Goal: Use online tool/utility

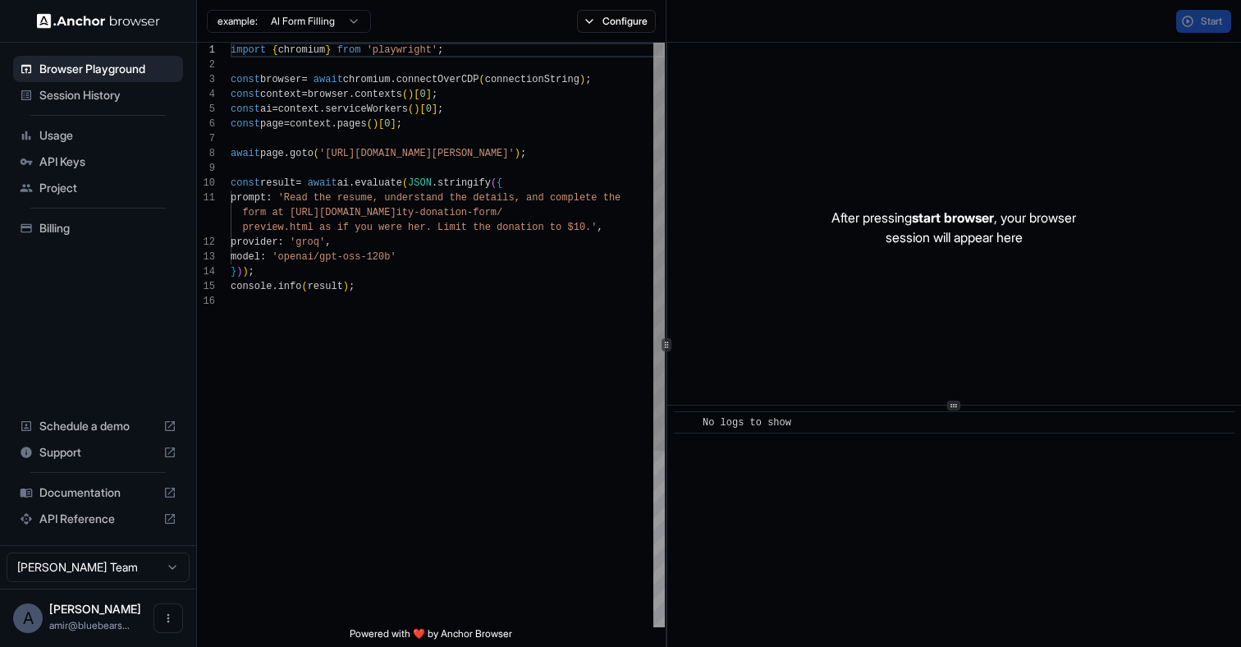
scroll to position [148, 0]
click at [374, 387] on div "console . info ( result ) ; } ) ) ; model : 'openai/gpt-oss-120b' provider : 'g…" at bounding box center [448, 461] width 434 height 836
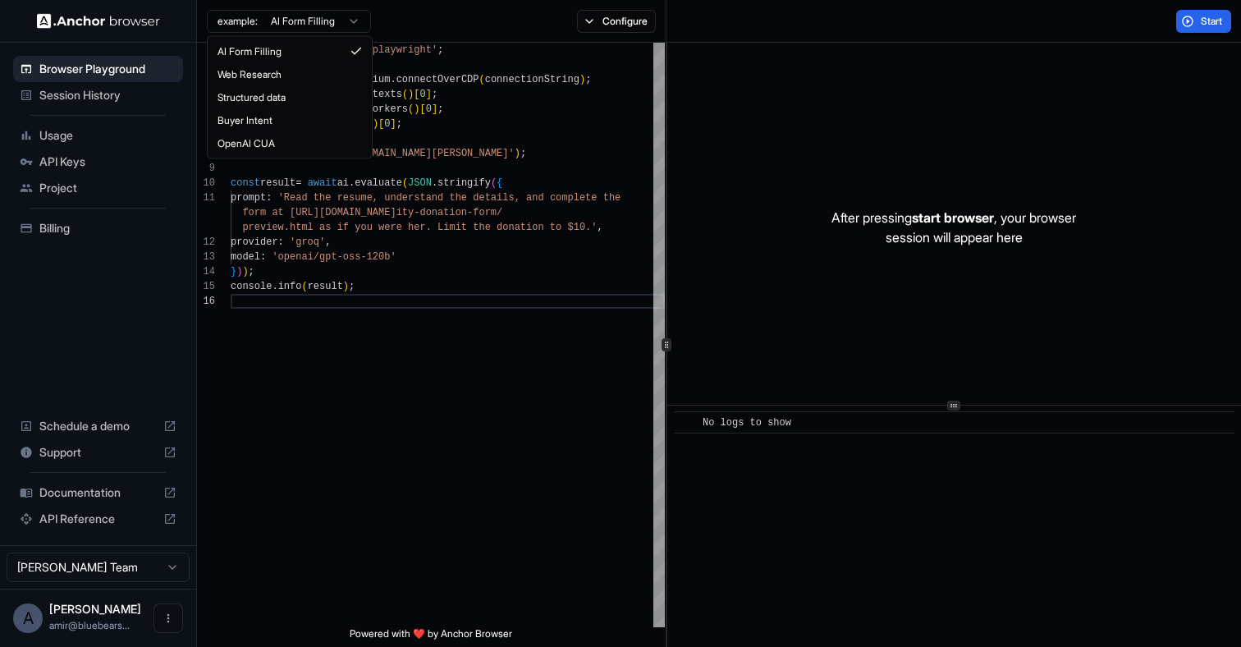
click at [322, 27] on html "Browser Playground Session History Usage API Keys Project Billing Schedule a de…" at bounding box center [620, 323] width 1241 height 647
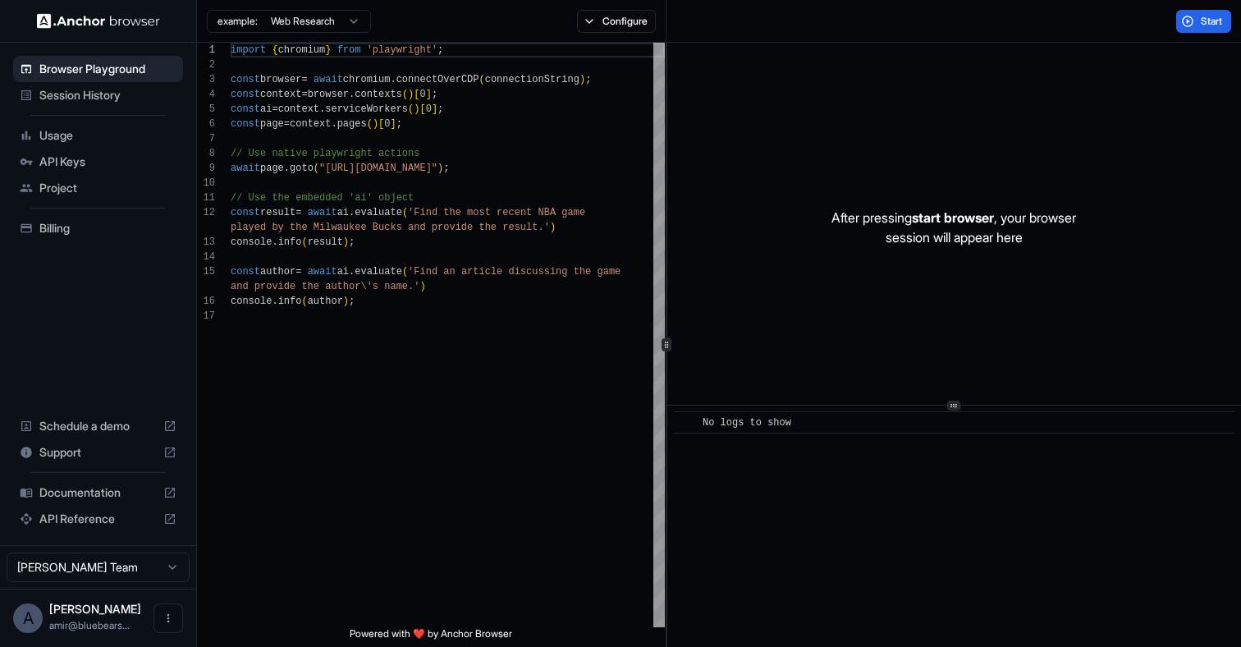
click at [269, 18] on html "Browser Playground Session History Usage API Keys Project Billing Schedule a de…" at bounding box center [620, 323] width 1241 height 647
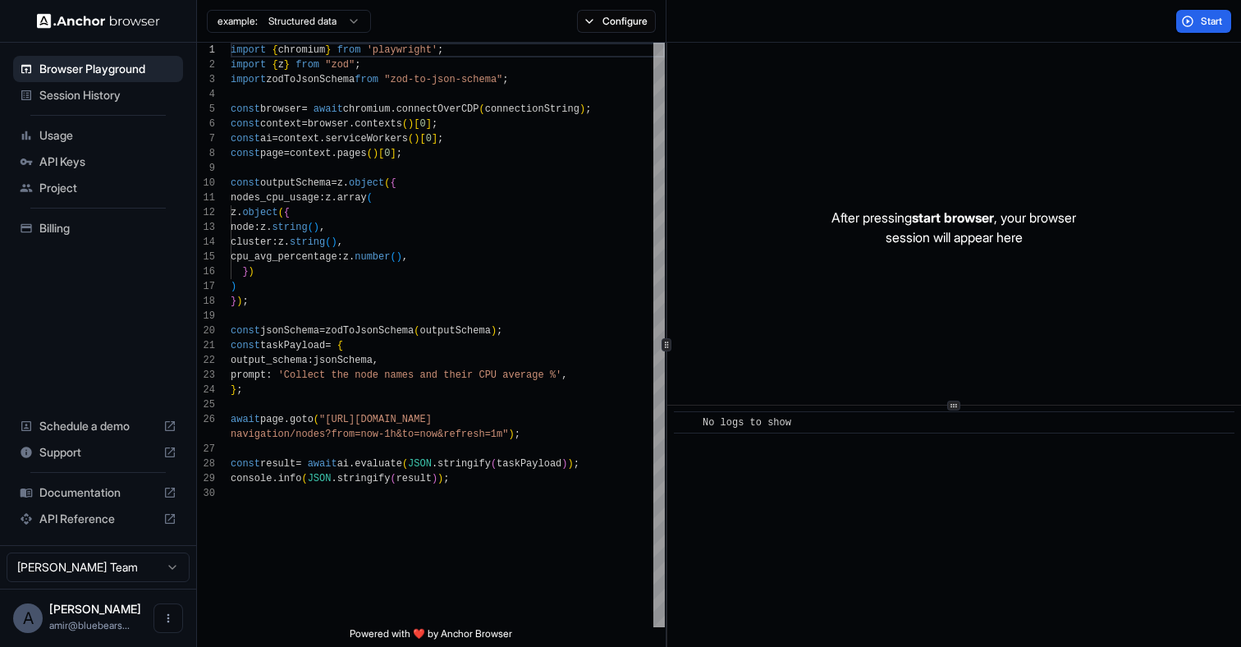
click at [277, 22] on html "Browser Playground Session History Usage API Keys Project Billing Schedule a de…" at bounding box center [620, 323] width 1241 height 647
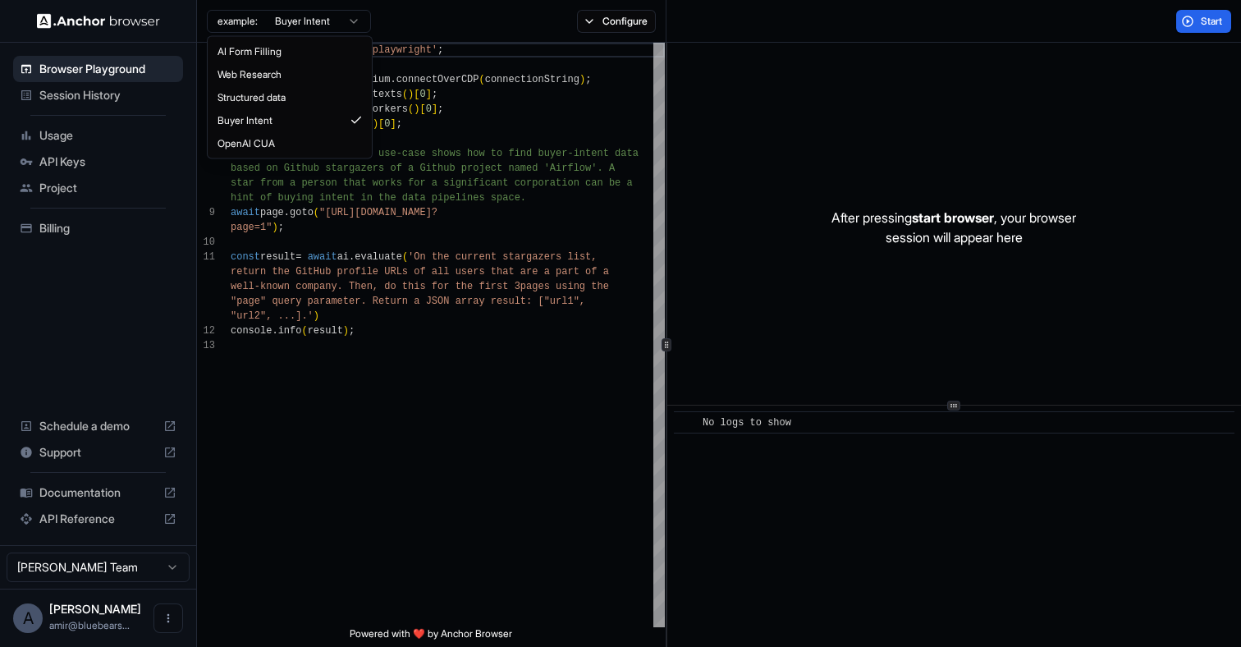
click at [287, 18] on html "Browser Playground Session History Usage API Keys Project Billing Schedule a de…" at bounding box center [620, 323] width 1241 height 647
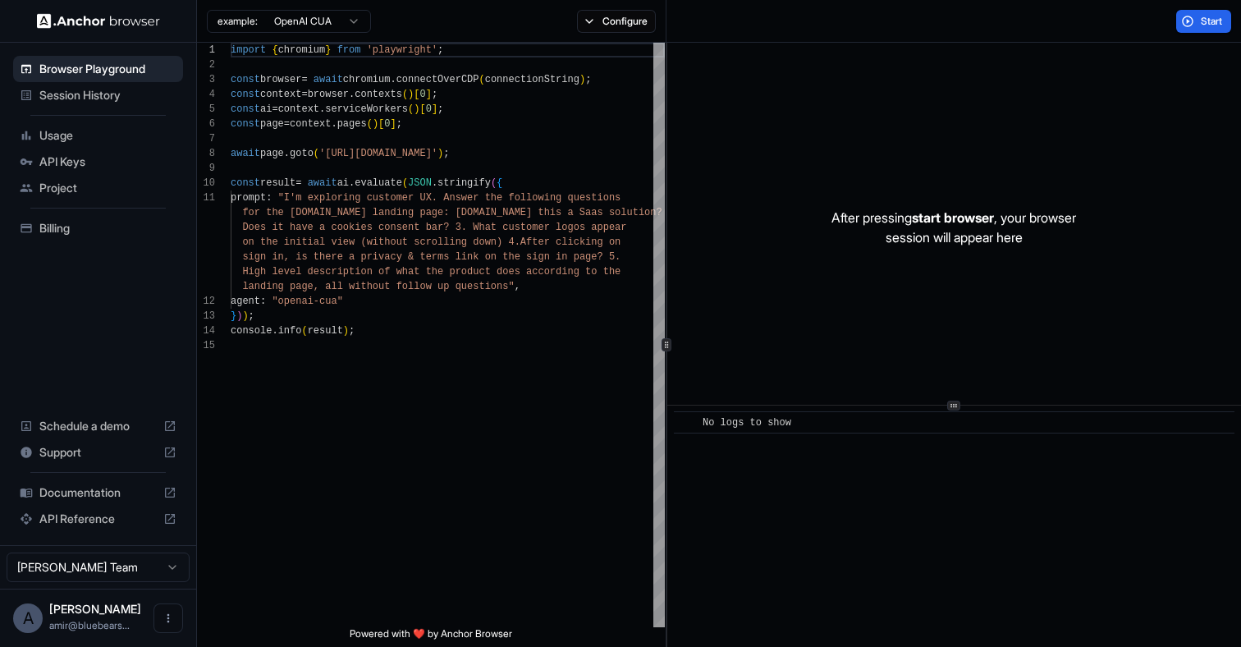
click at [283, 24] on html "Browser Playground Session History Usage API Keys Project Billing Schedule a de…" at bounding box center [620, 323] width 1241 height 647
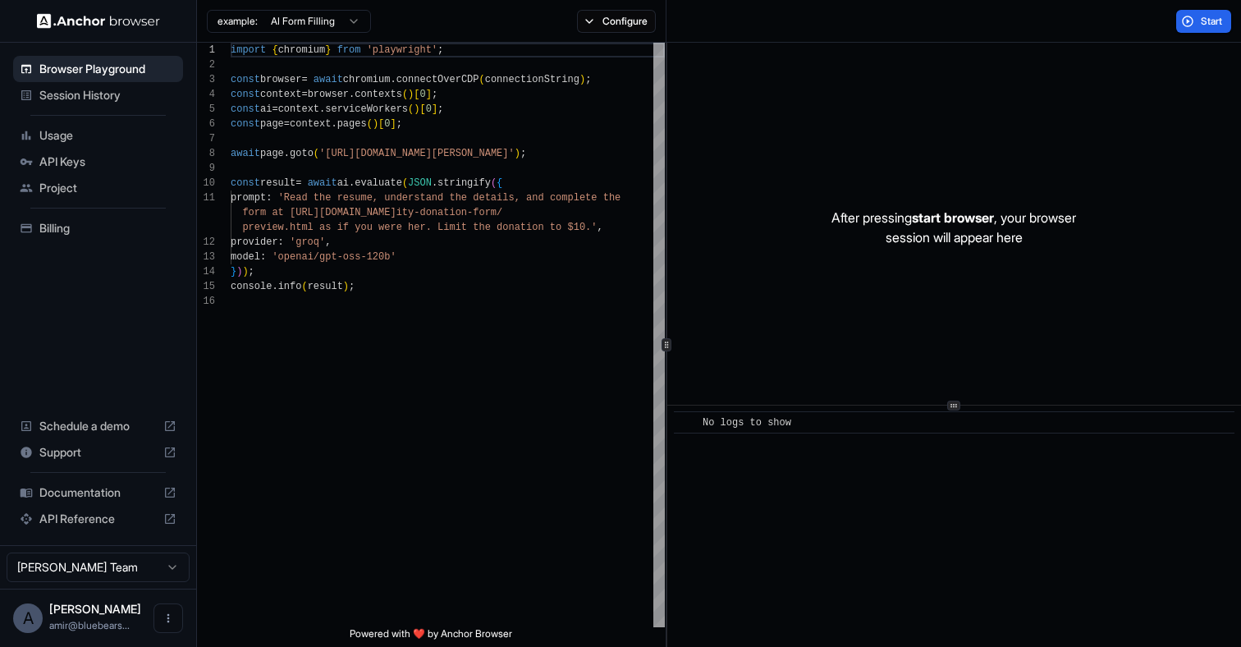
click at [87, 282] on div "Browser Playground Session History Usage API Keys Project Billing Schedule a de…" at bounding box center [98, 294] width 196 height 502
click at [341, 177] on div "import { chromium } from 'playwright' ; const browser = await chromium . connec…" at bounding box center [448, 461] width 434 height 836
click at [1223, 21] on span "Start" at bounding box center [1212, 21] width 23 height 13
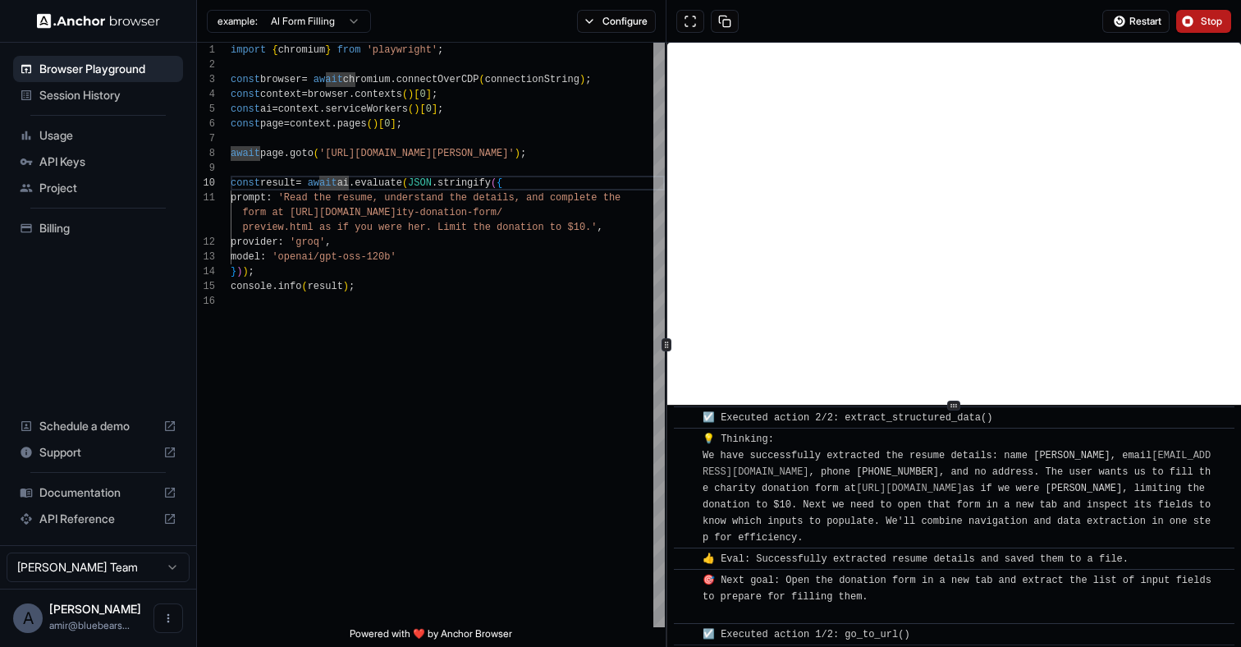
scroll to position [264, 0]
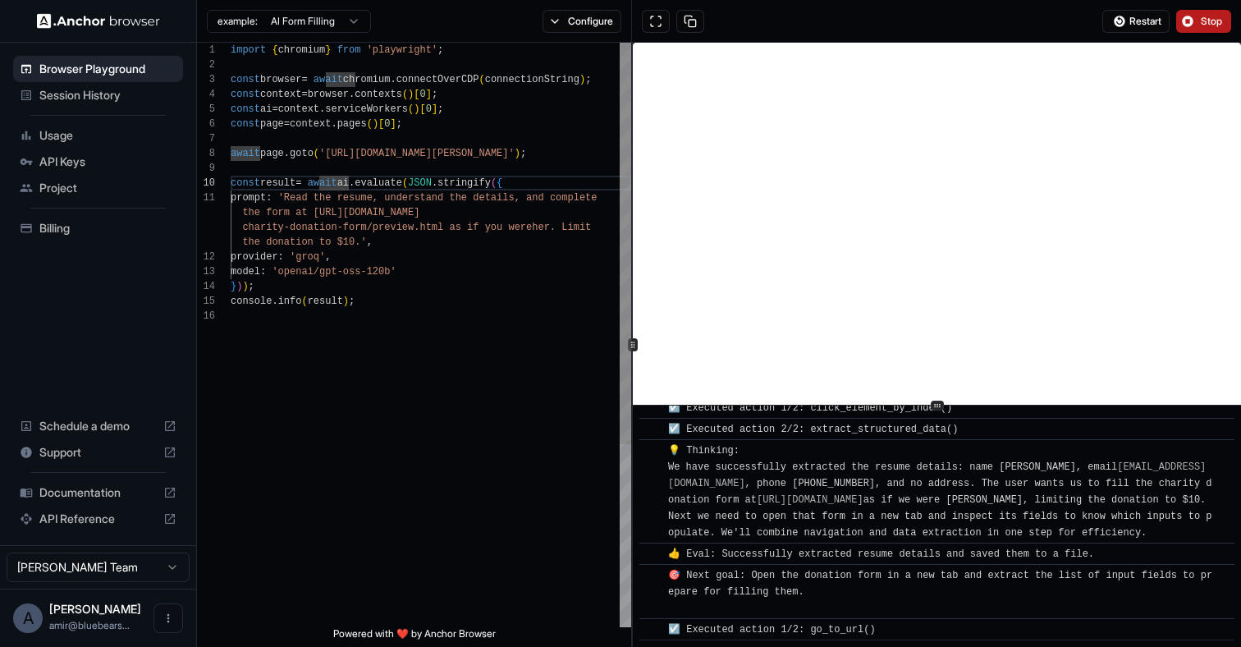
type textarea "**********"
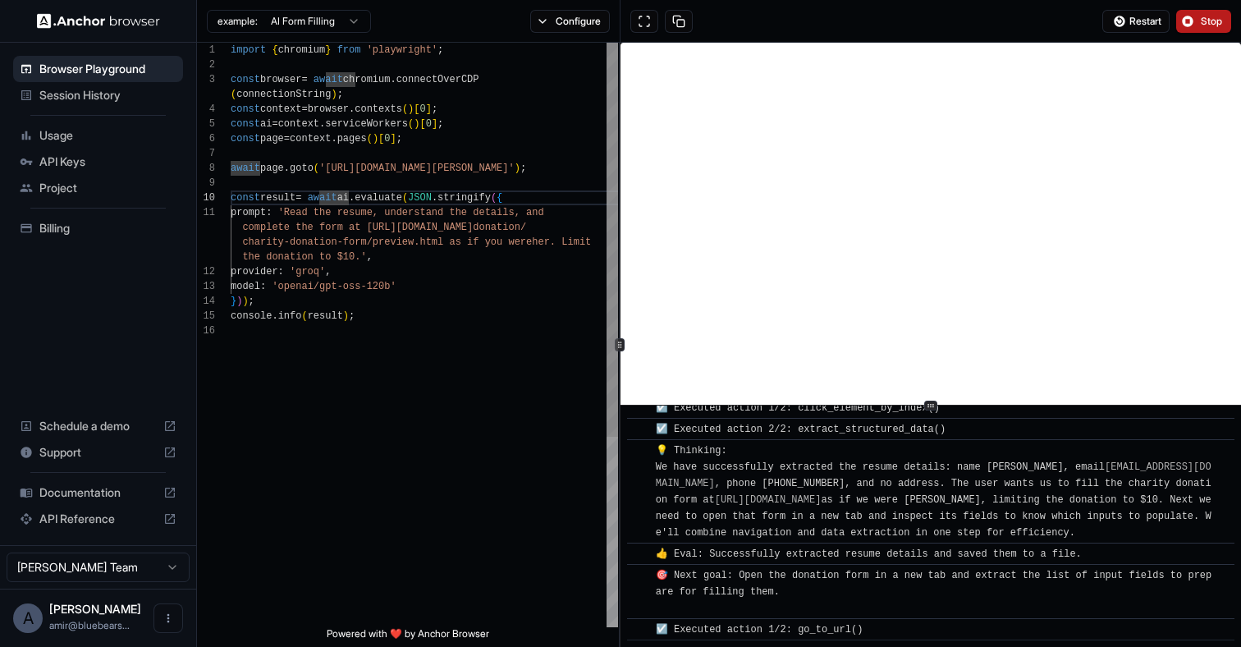
scroll to position [89, 0]
click at [621, 432] on div "1 2 3 4 5 6 7 8 9 10 11 12 13 14 15 16 import { chromium } from 'playwright' ; …" at bounding box center [719, 345] width 1044 height 604
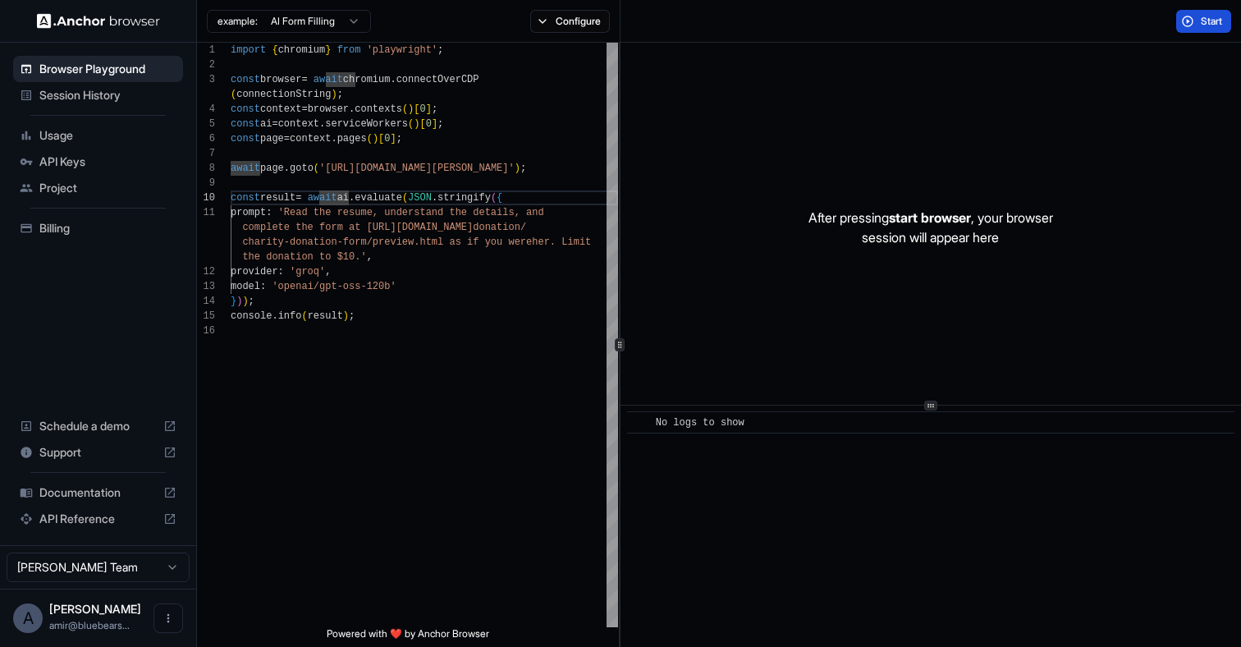
scroll to position [0, 0]
